Goal: Task Accomplishment & Management: Manage account settings

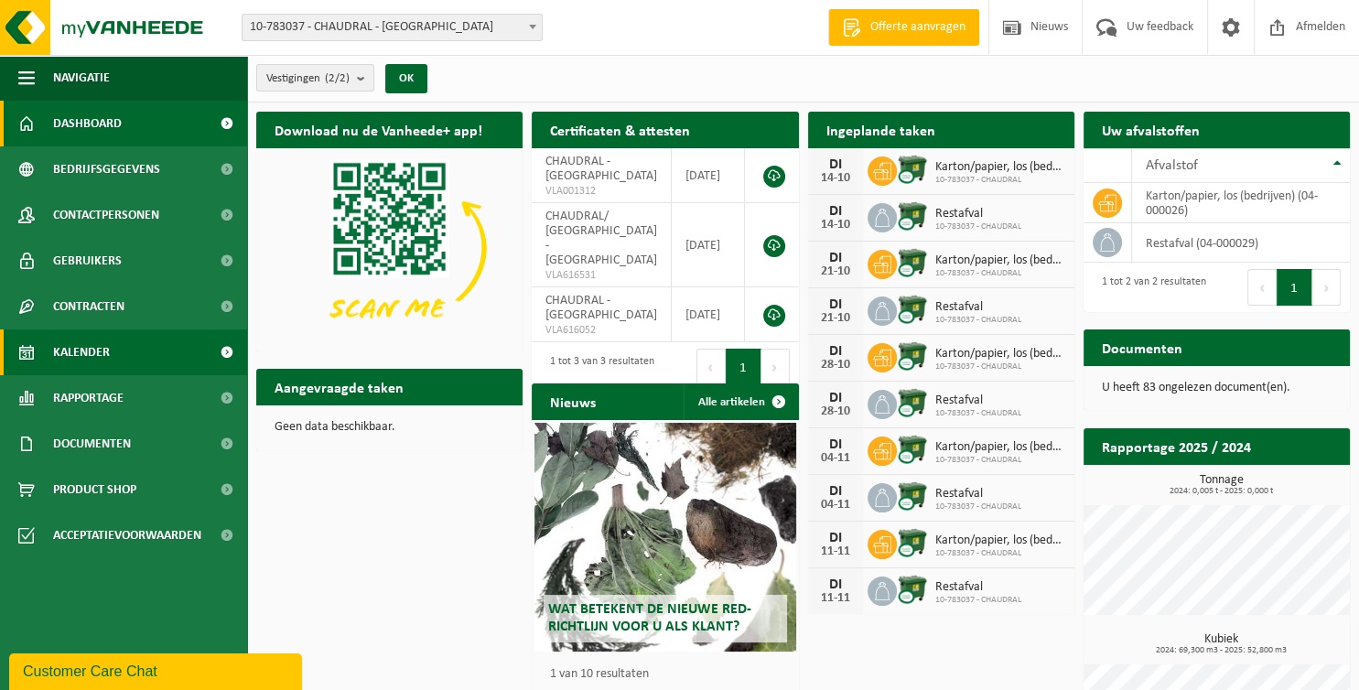
click at [68, 346] on span "Kalender" at bounding box center [81, 352] width 57 height 46
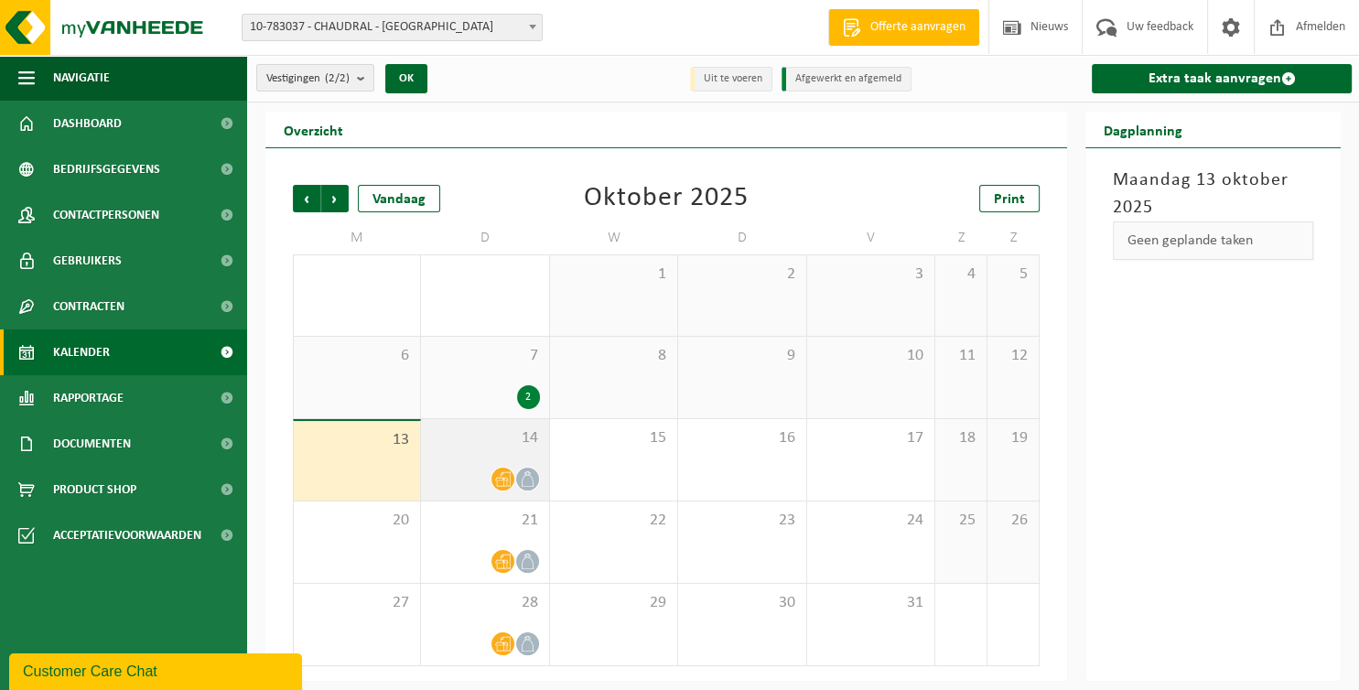
click at [444, 432] on span "14" at bounding box center [484, 438] width 109 height 20
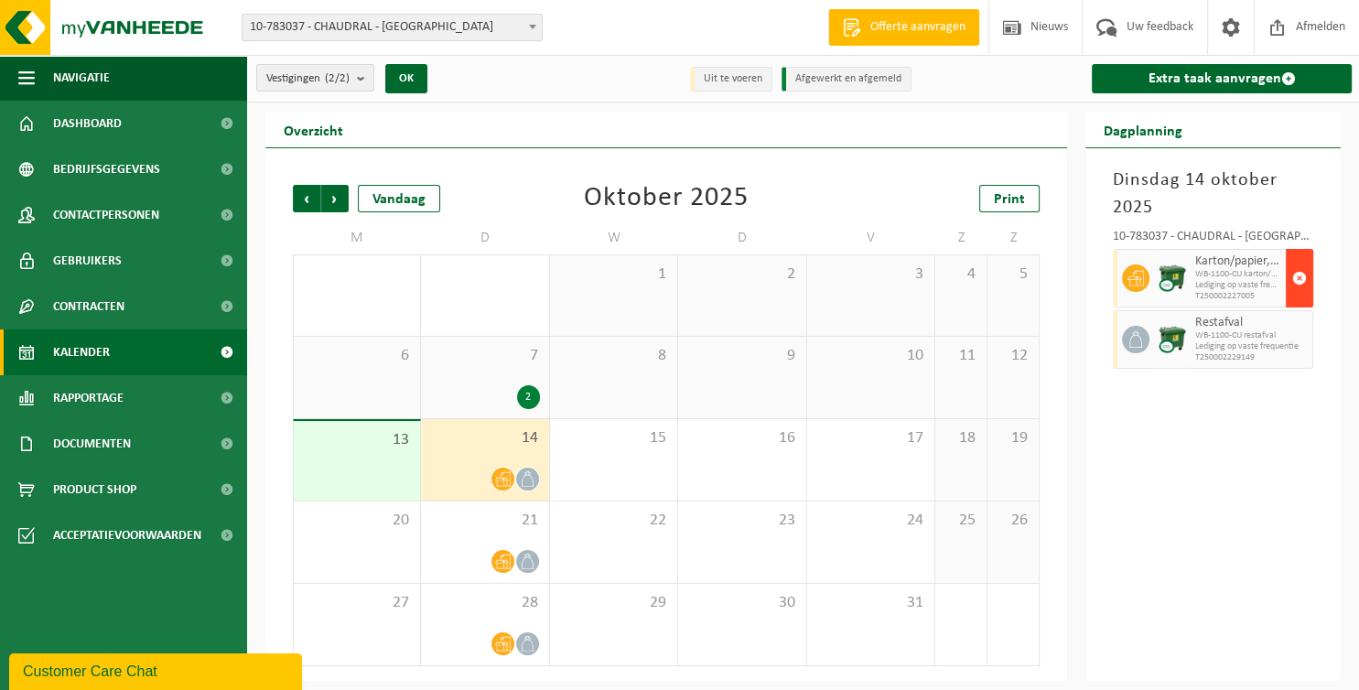
click at [1300, 275] on span "button" at bounding box center [1299, 278] width 15 height 37
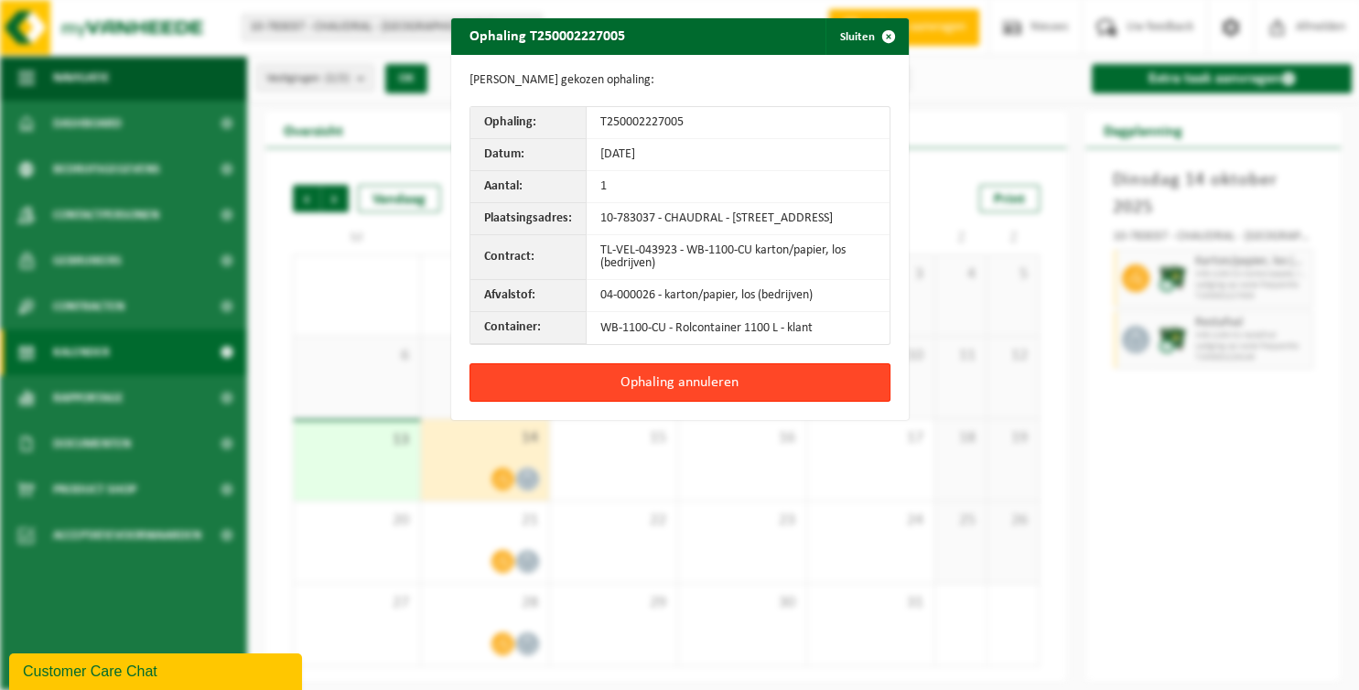
click at [757, 397] on button "Ophaling annuleren" at bounding box center [679, 382] width 421 height 38
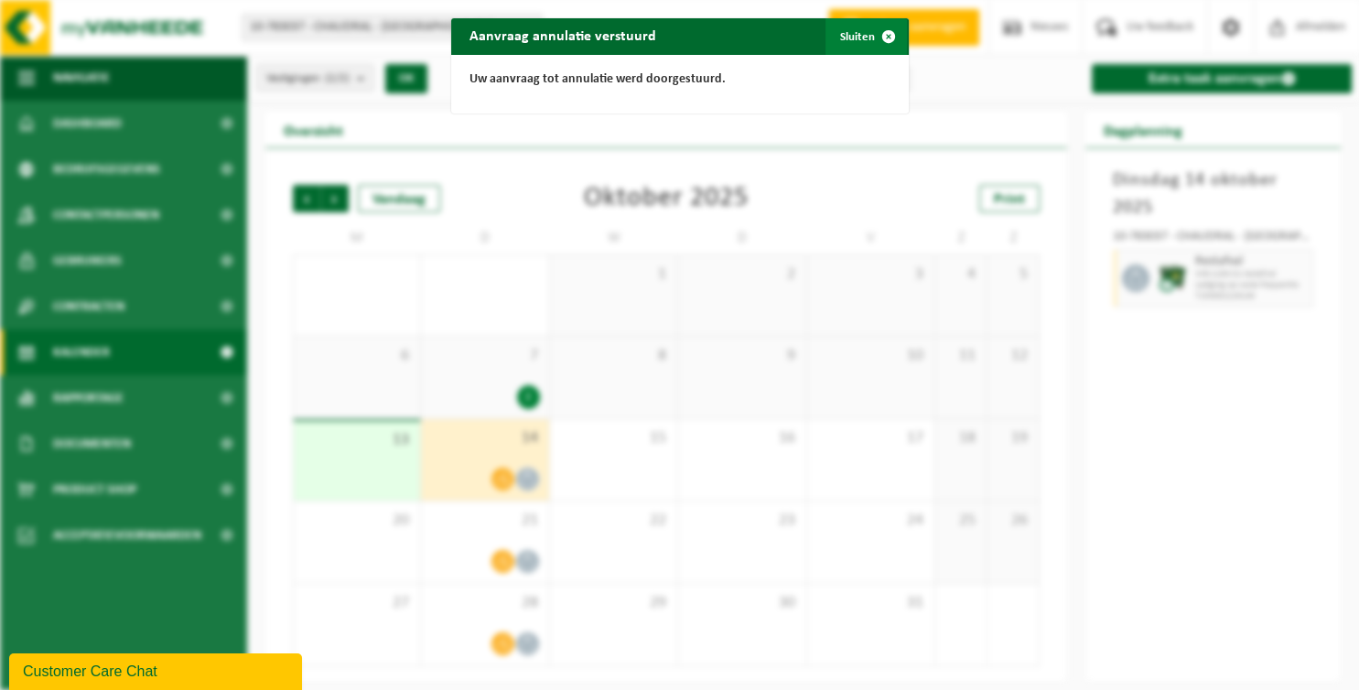
click at [855, 37] on button "Sluiten" at bounding box center [865, 36] width 81 height 37
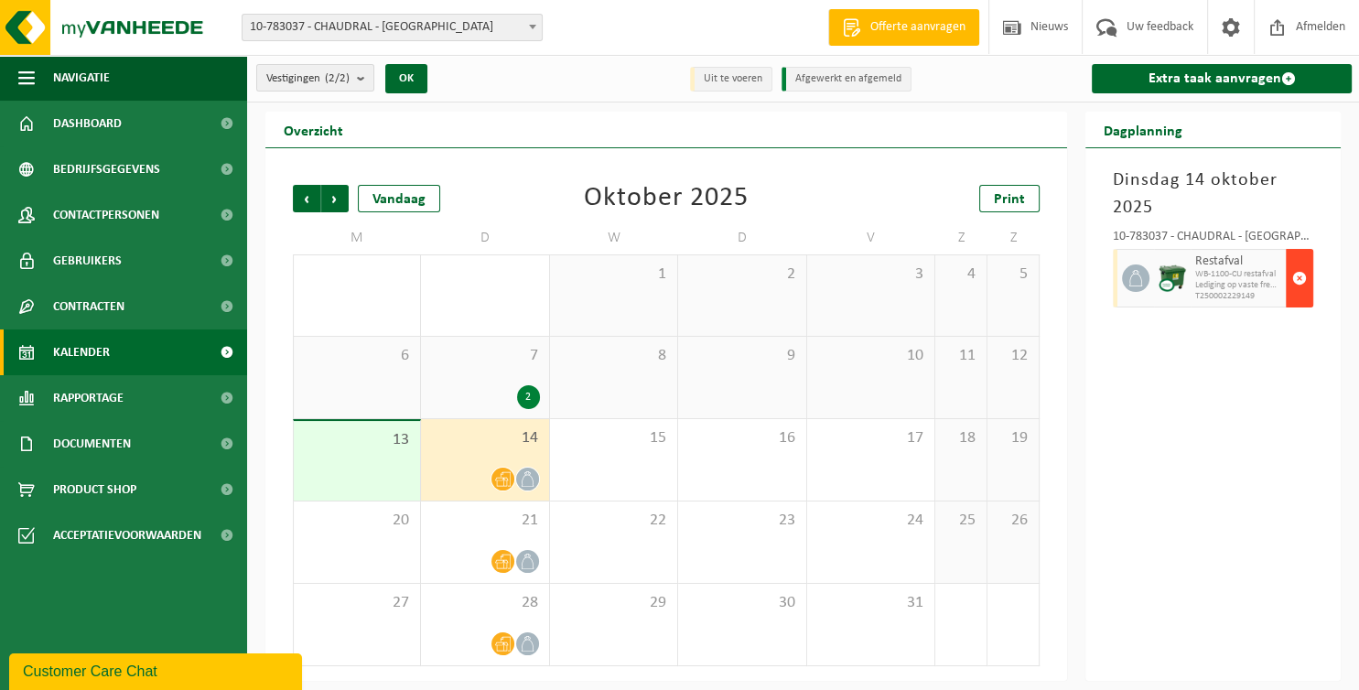
click at [1303, 285] on span "button" at bounding box center [1299, 278] width 15 height 37
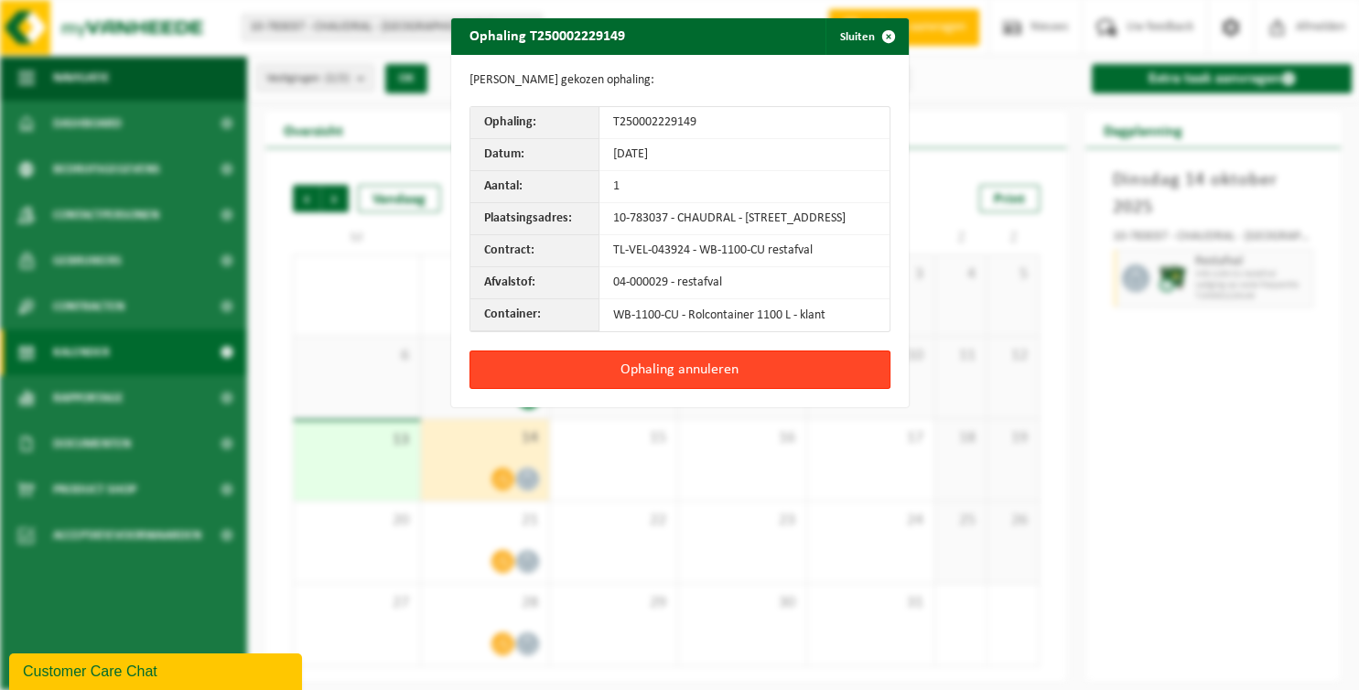
click at [662, 376] on button "Ophaling annuleren" at bounding box center [679, 369] width 421 height 38
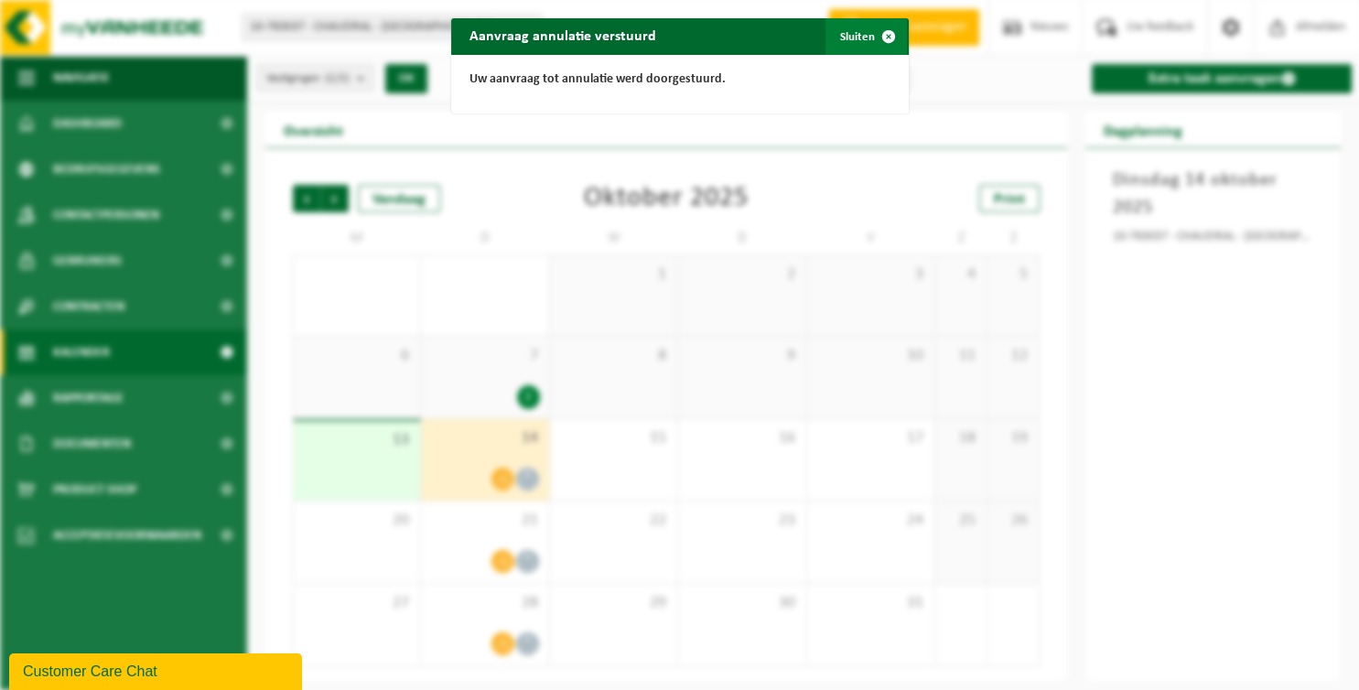
click at [844, 34] on button "Sluiten" at bounding box center [865, 36] width 81 height 37
